Goal: Book appointment/travel/reservation

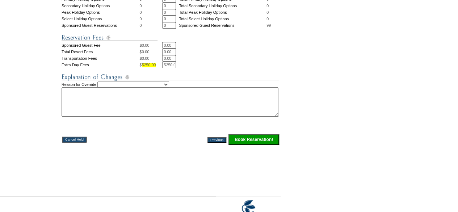
scroll to position [343, 0]
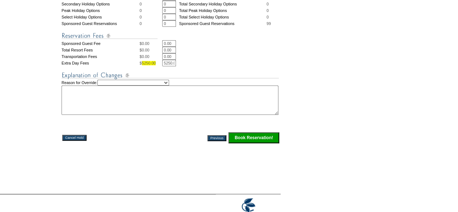
click at [169, 85] on select "Creating Continuous Stay Days Rebooked After Cancellation Editing Occupant Expe…" at bounding box center [133, 83] width 72 height 6
select select "1043"
click at [105, 85] on select "Creating Continuous Stay Days Rebooked After Cancellation Editing Occupant Expe…" at bounding box center [133, 83] width 72 height 6
click at [200, 110] on textarea at bounding box center [170, 99] width 217 height 29
type textarea "ef"
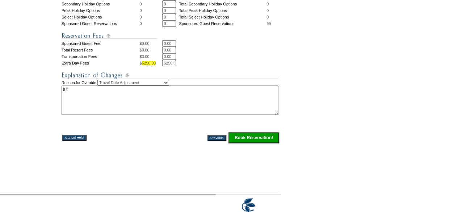
click at [242, 143] on input "Book Reservation!" at bounding box center [253, 137] width 51 height 11
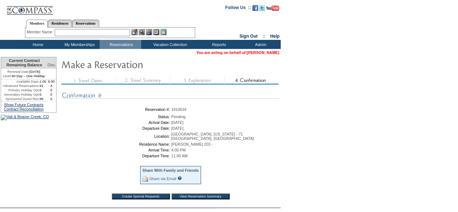
click at [270, 52] on link "[PERSON_NAME]" at bounding box center [263, 52] width 32 height 4
